Goal: Information Seeking & Learning: Learn about a topic

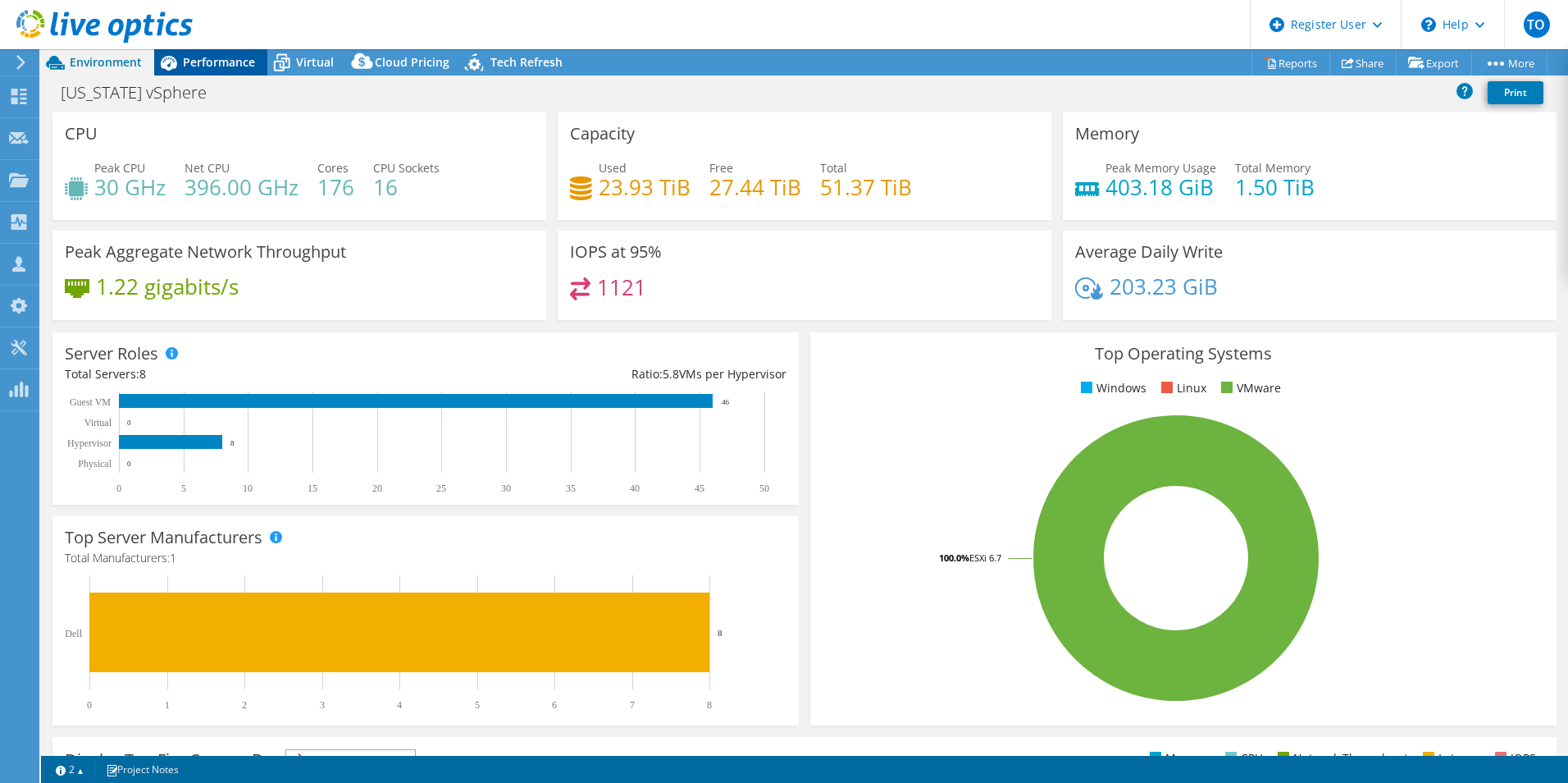
click at [186, 62] on span "Performance" at bounding box center [218, 62] width 72 height 16
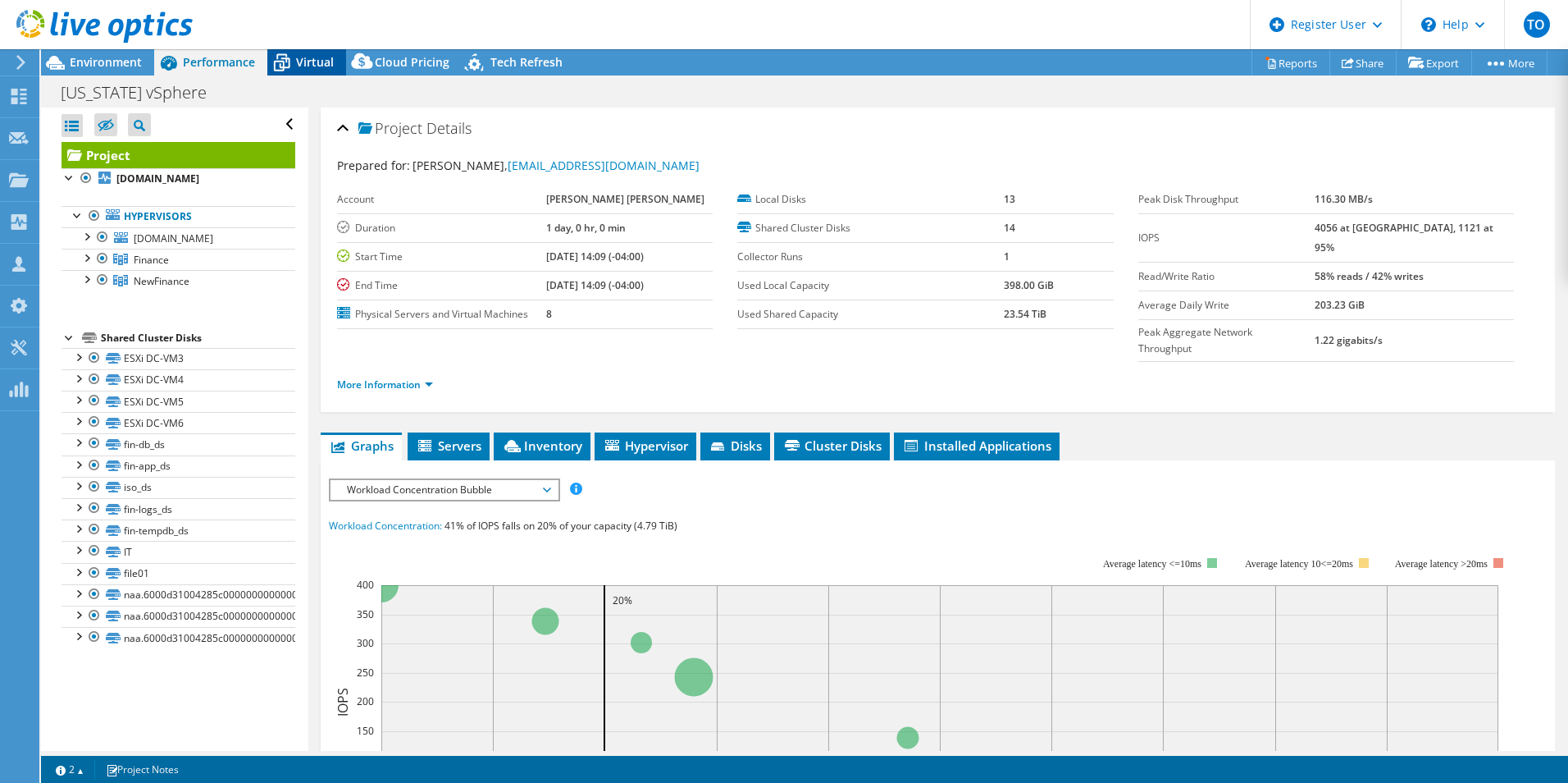
drag, startPoint x: 261, startPoint y: 59, endPoint x: 283, endPoint y: 58, distance: 22.0
click at [270, 59] on div "Environment Performance Virtual Upgrades Cloud Pricing Tech Refresh" at bounding box center [308, 62] width 534 height 27
click at [302, 61] on span "Virtual" at bounding box center [315, 62] width 37 height 16
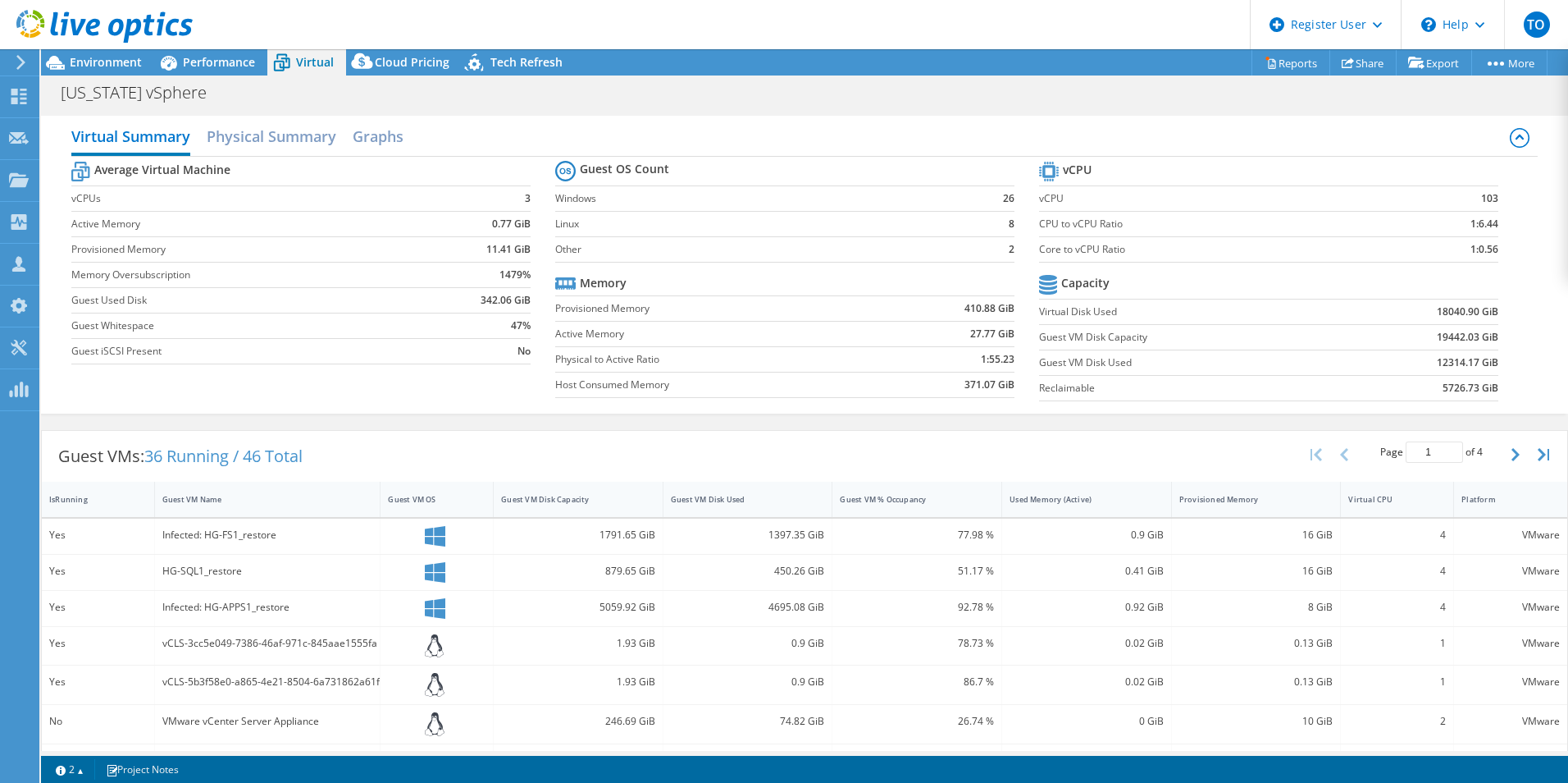
click at [296, 62] on div "Virtual" at bounding box center [307, 62] width 79 height 27
click at [92, 72] on div "Environment" at bounding box center [97, 62] width 113 height 27
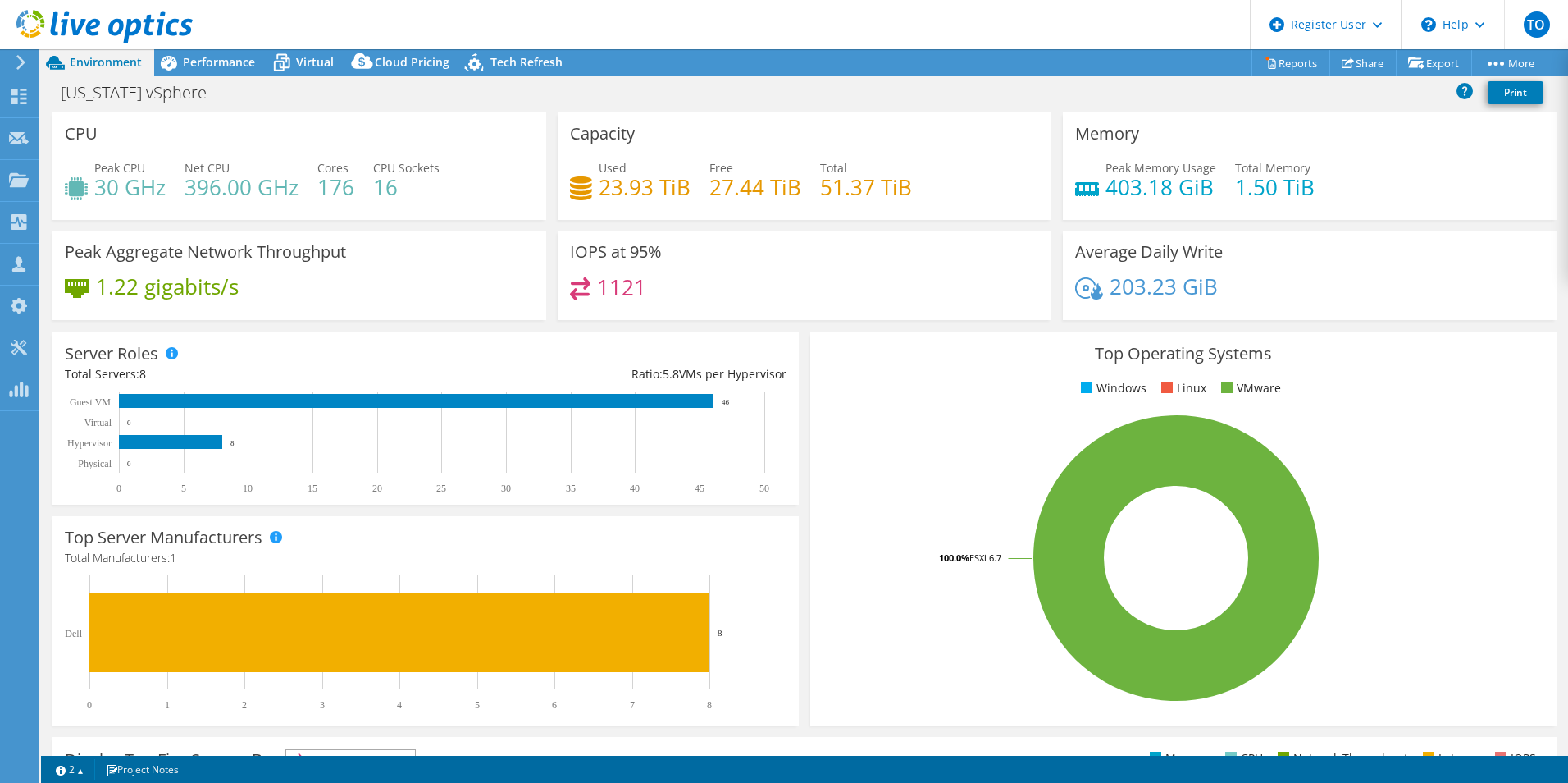
click at [310, 77] on div "[US_STATE] vSphere Print" at bounding box center [805, 94] width 1528 height 37
click at [302, 63] on span "Virtual" at bounding box center [315, 62] width 37 height 16
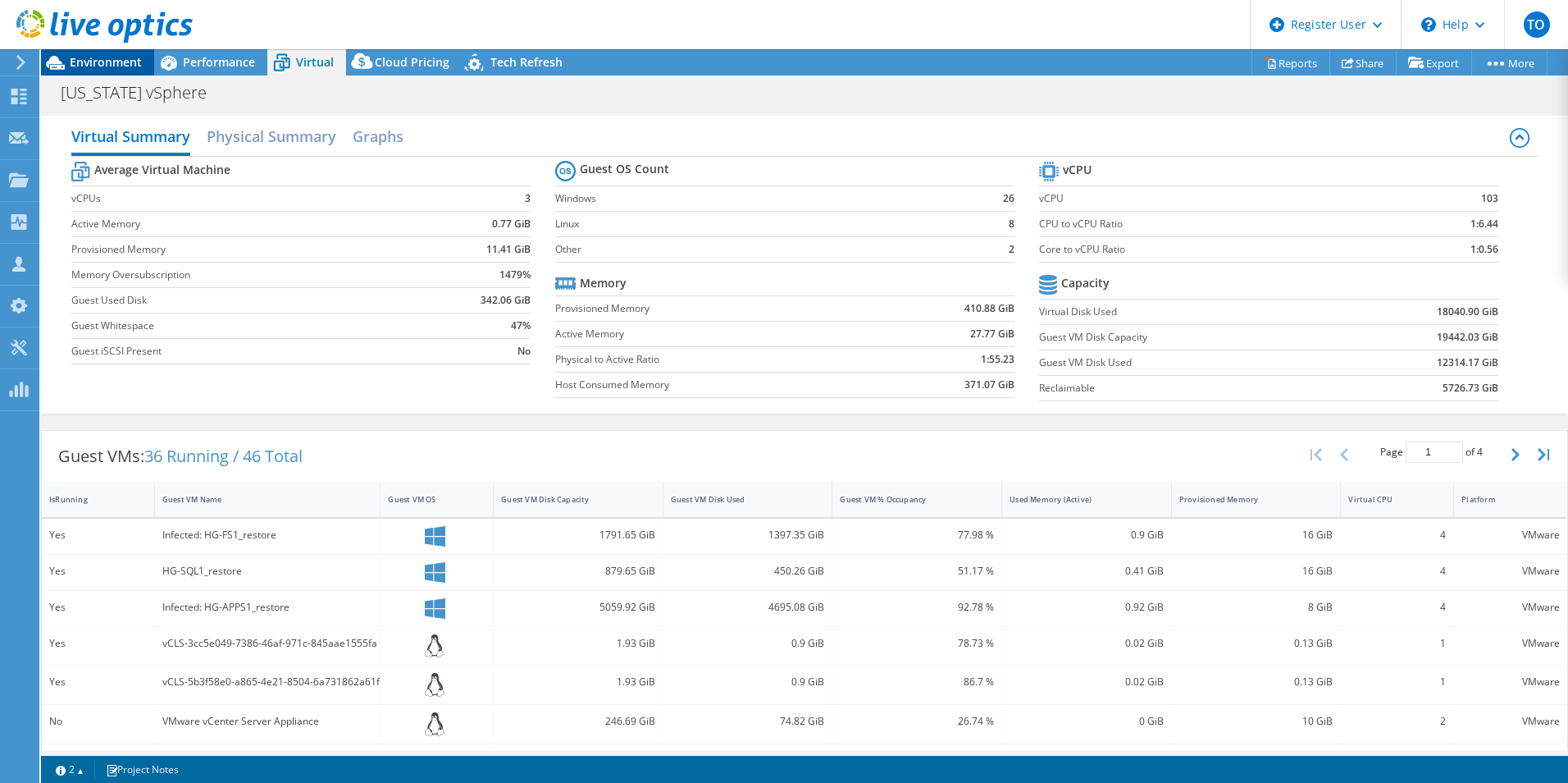
click at [123, 65] on span "Environment" at bounding box center [105, 62] width 72 height 16
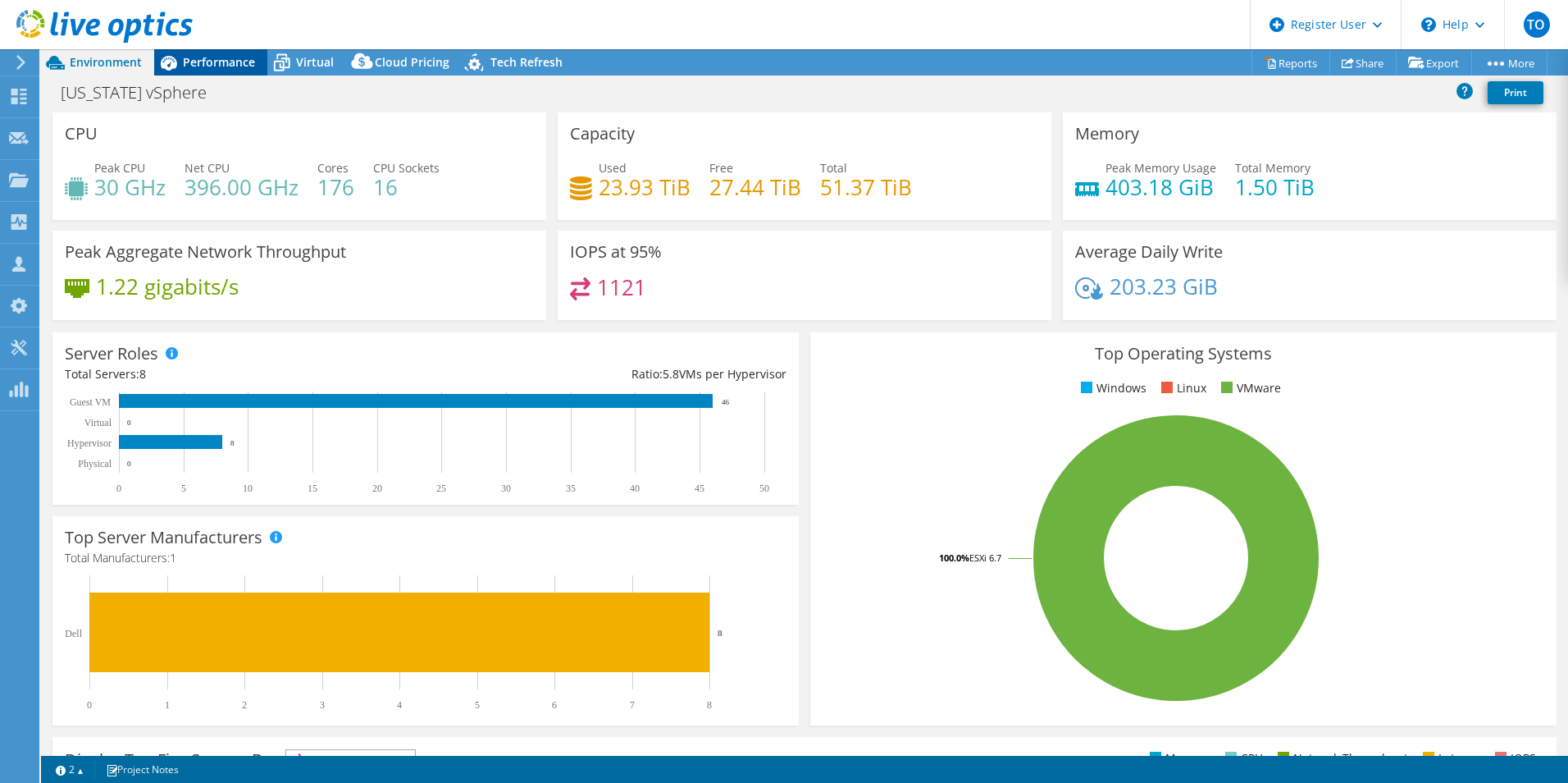
click at [219, 55] on span "Performance" at bounding box center [218, 62] width 72 height 16
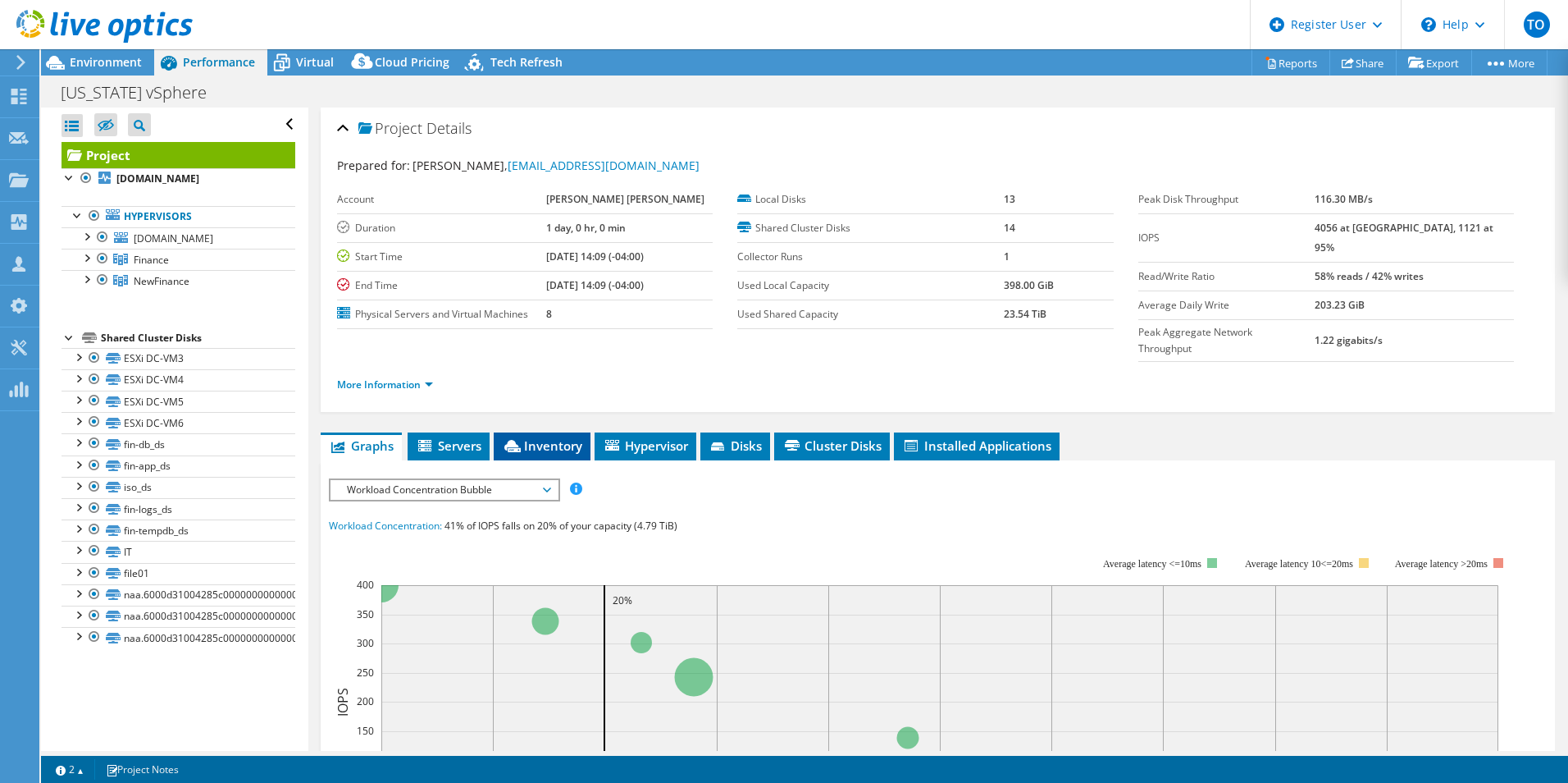
click at [555, 438] on span "Inventory" at bounding box center [543, 446] width 81 height 17
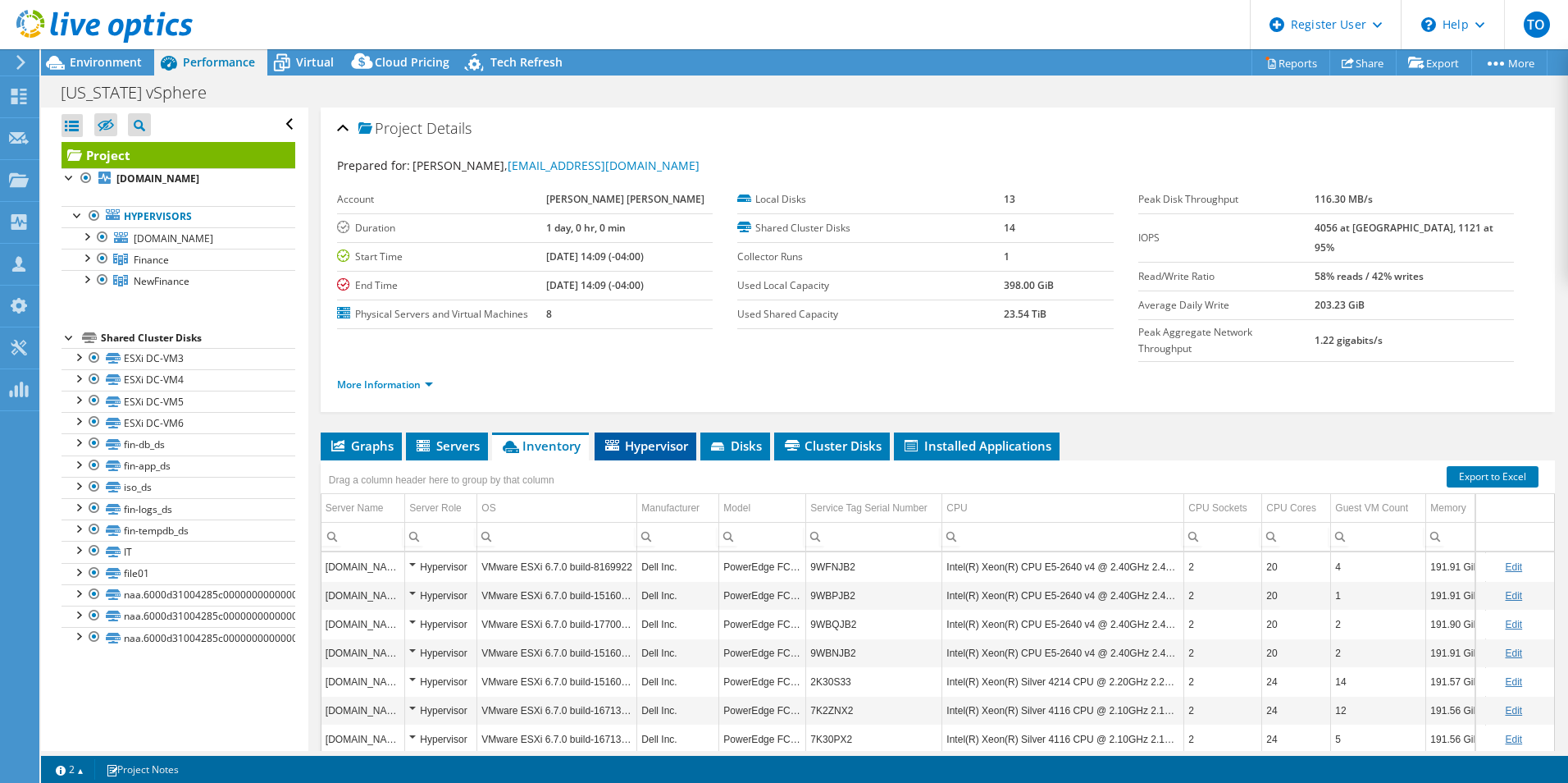
click at [660, 438] on span "Hypervisor" at bounding box center [645, 446] width 86 height 17
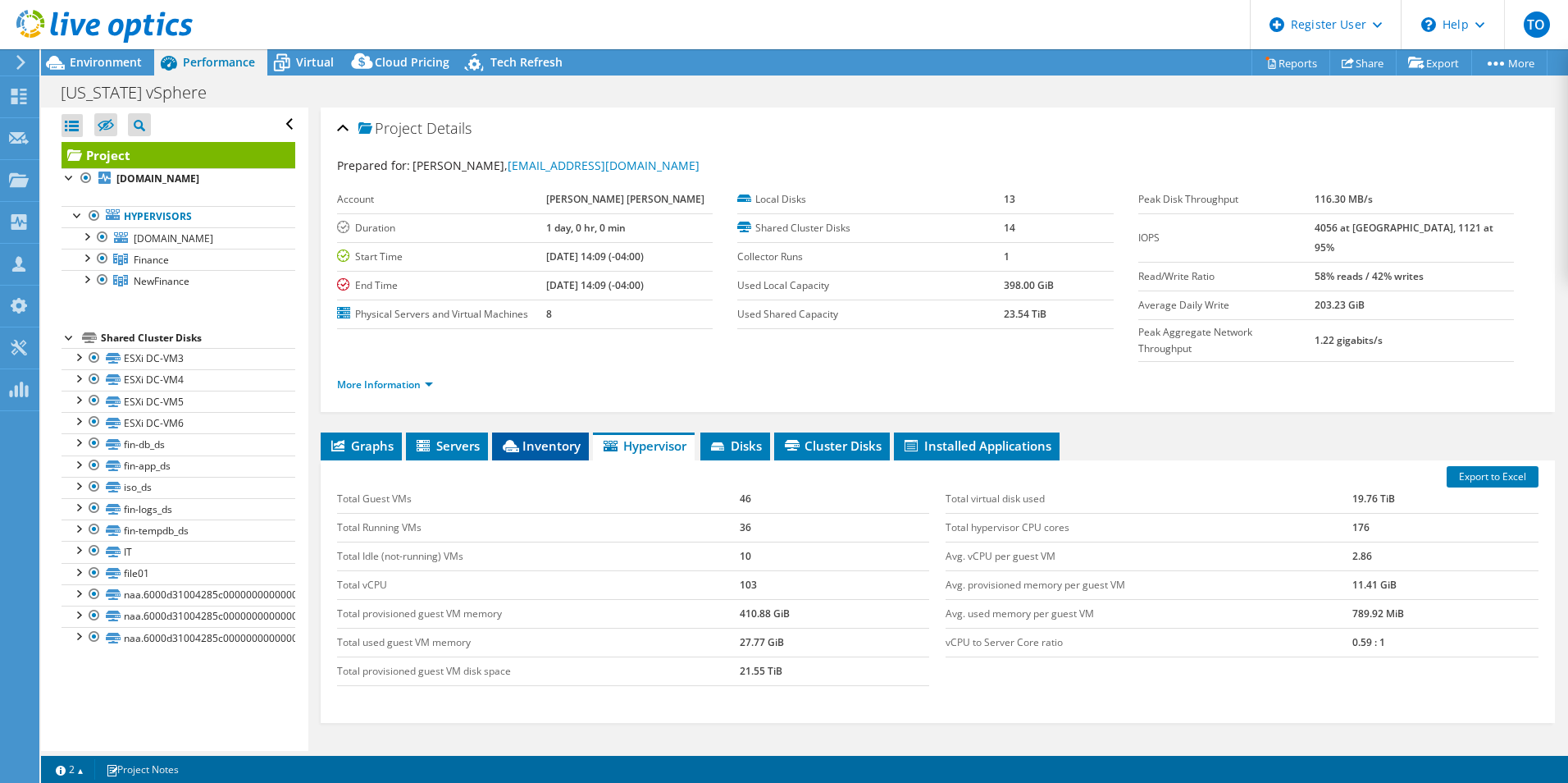
click at [531, 438] on span "Inventory" at bounding box center [541, 446] width 81 height 17
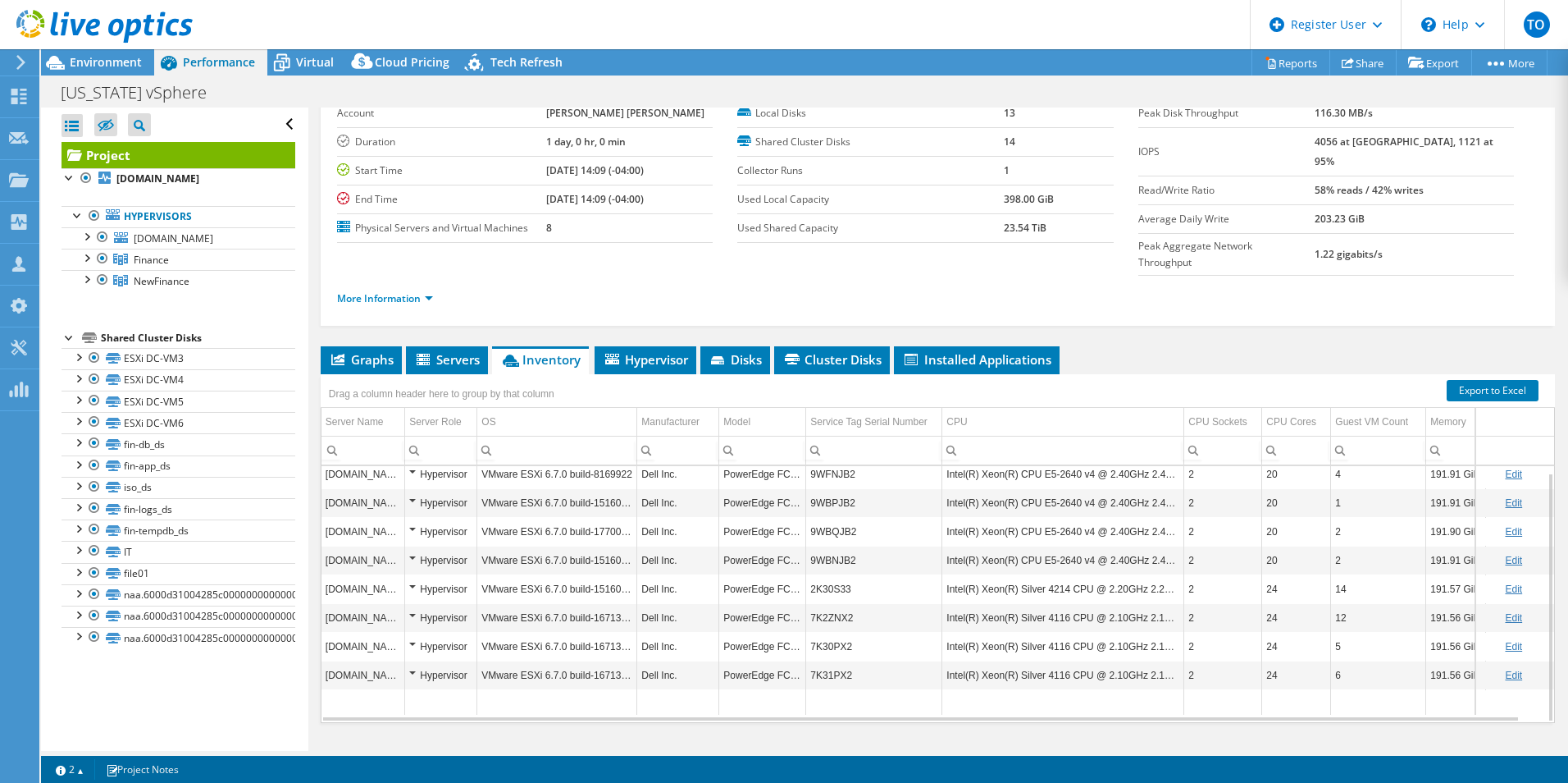
scroll to position [88, 0]
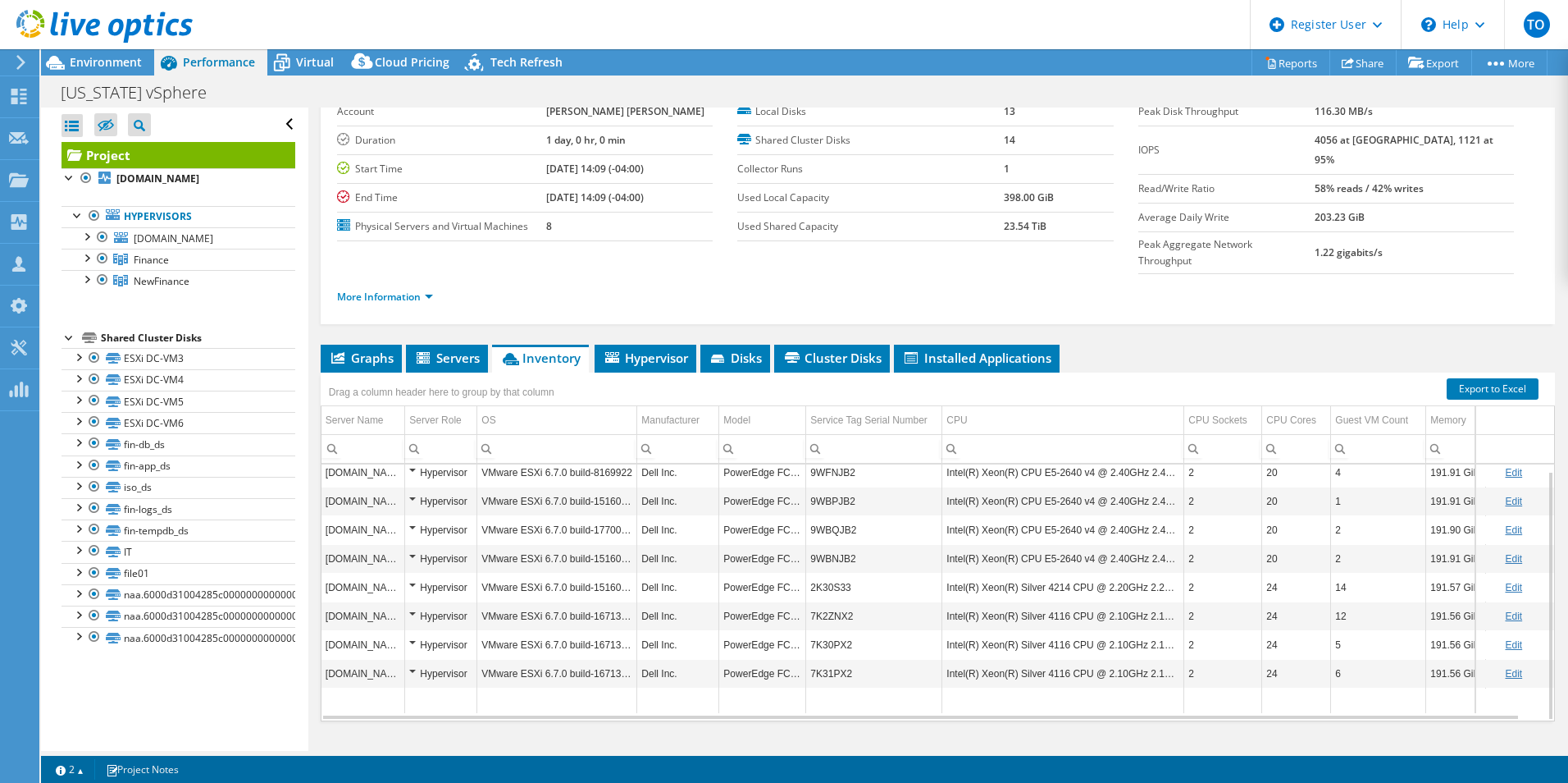
click at [132, 52] on div at bounding box center [96, 28] width 193 height 55
click at [133, 66] on span "Environment" at bounding box center [105, 62] width 72 height 16
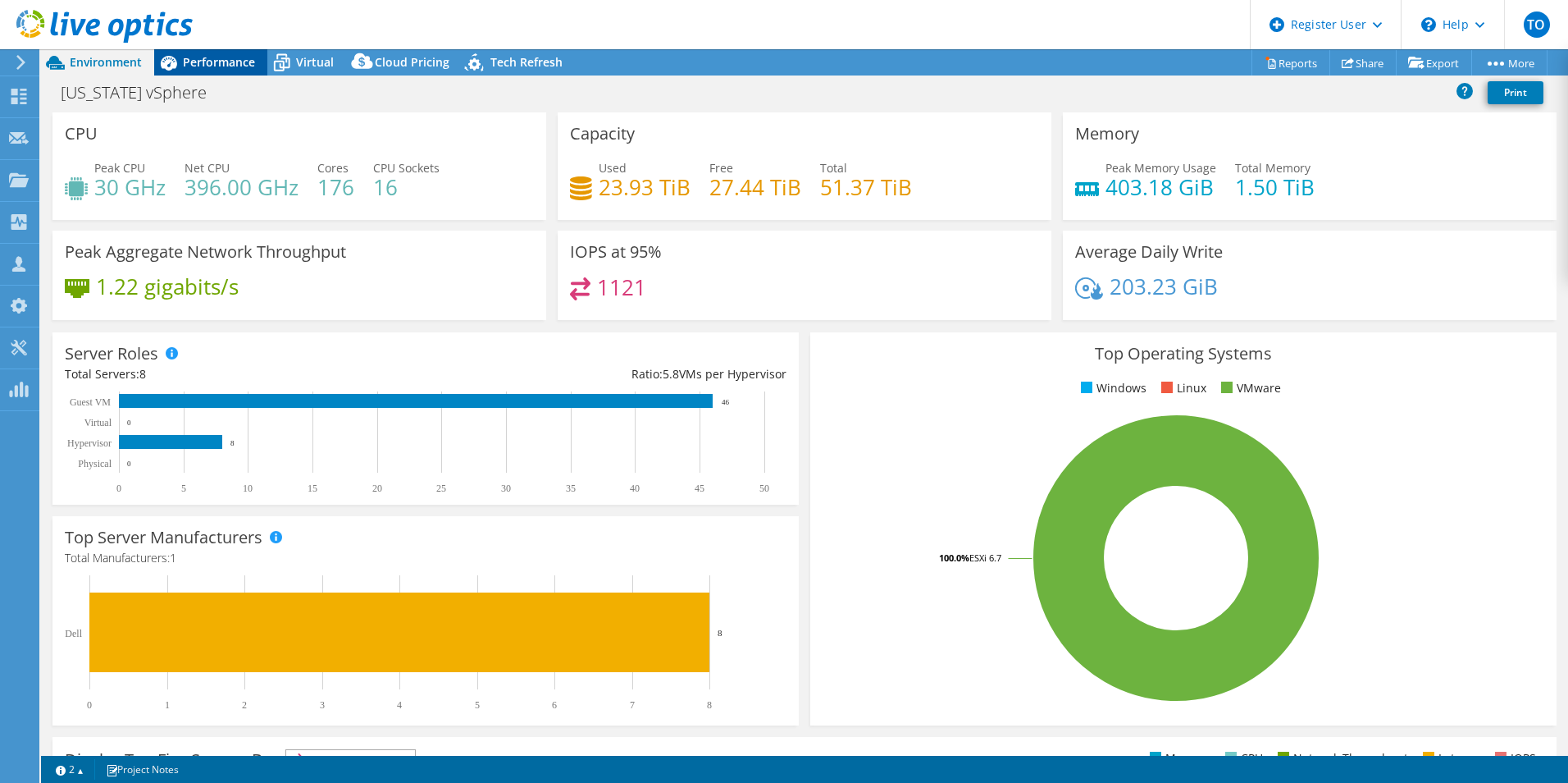
click at [205, 70] on div "Performance" at bounding box center [210, 62] width 113 height 27
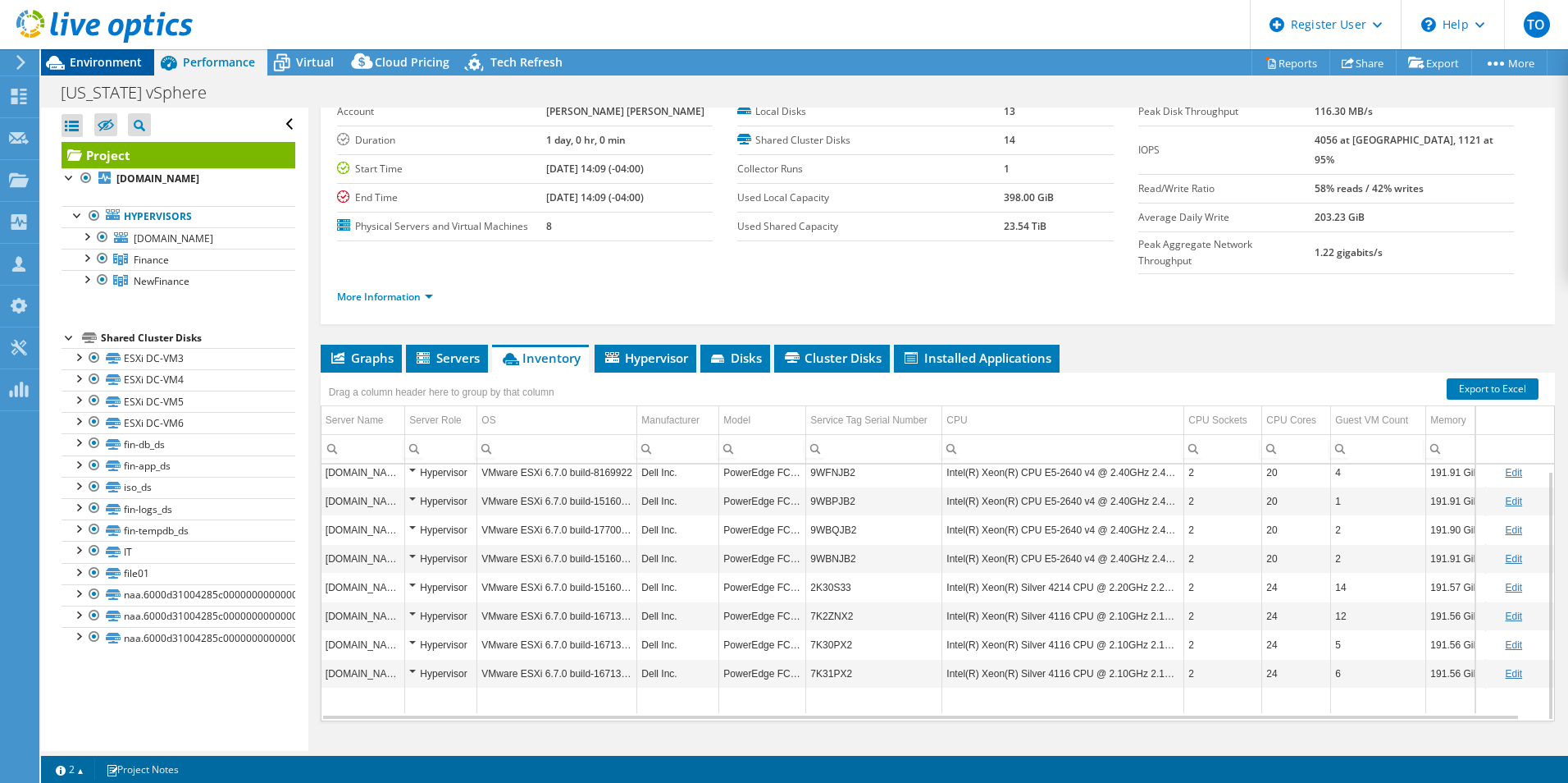
click at [111, 73] on div "Environment" at bounding box center [97, 62] width 113 height 27
